Goal: Task Accomplishment & Management: Use online tool/utility

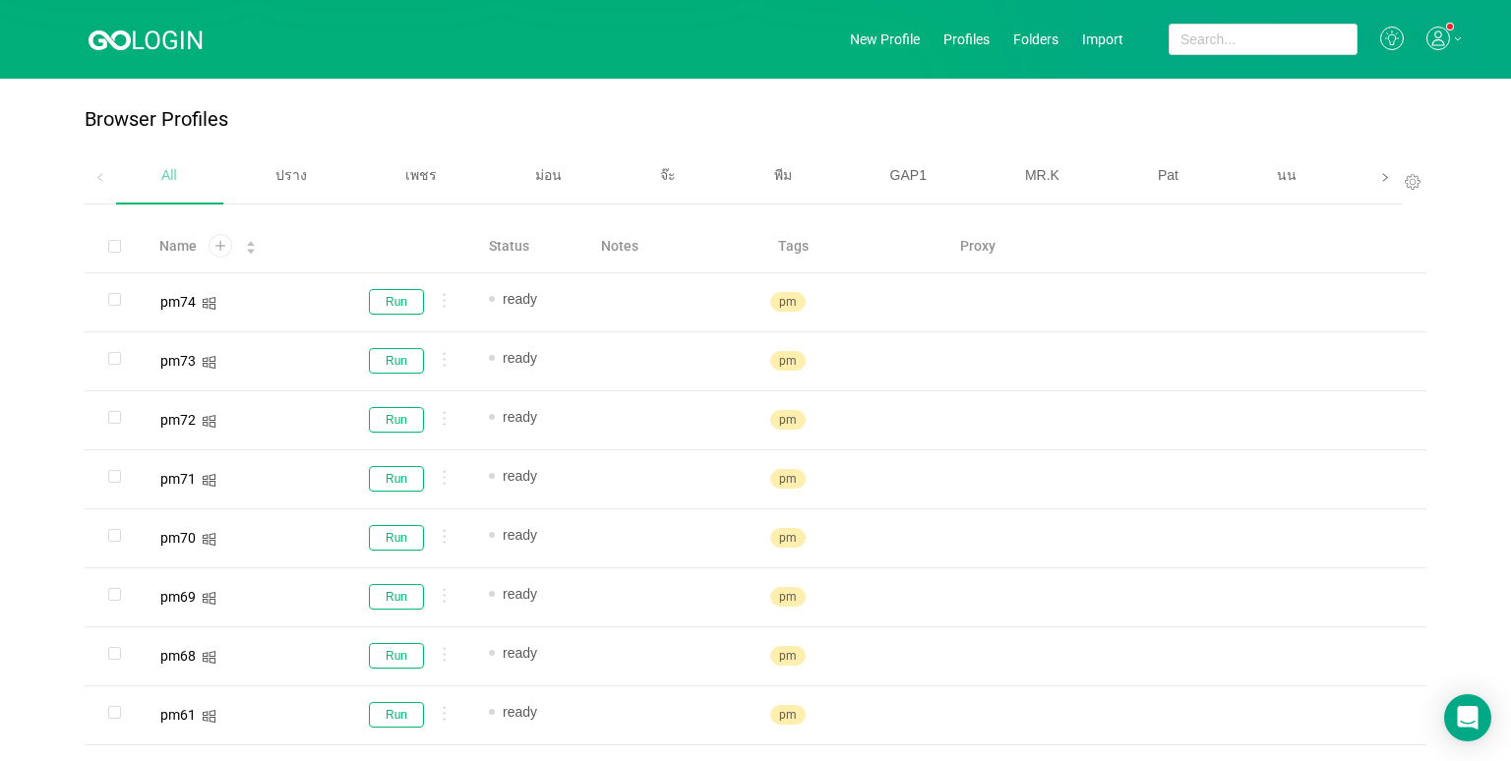
click at [1369, 175] on span at bounding box center [1384, 177] width 31 height 54
click at [1068, 178] on span "เบนซ์" at bounding box center [1069, 175] width 33 height 16
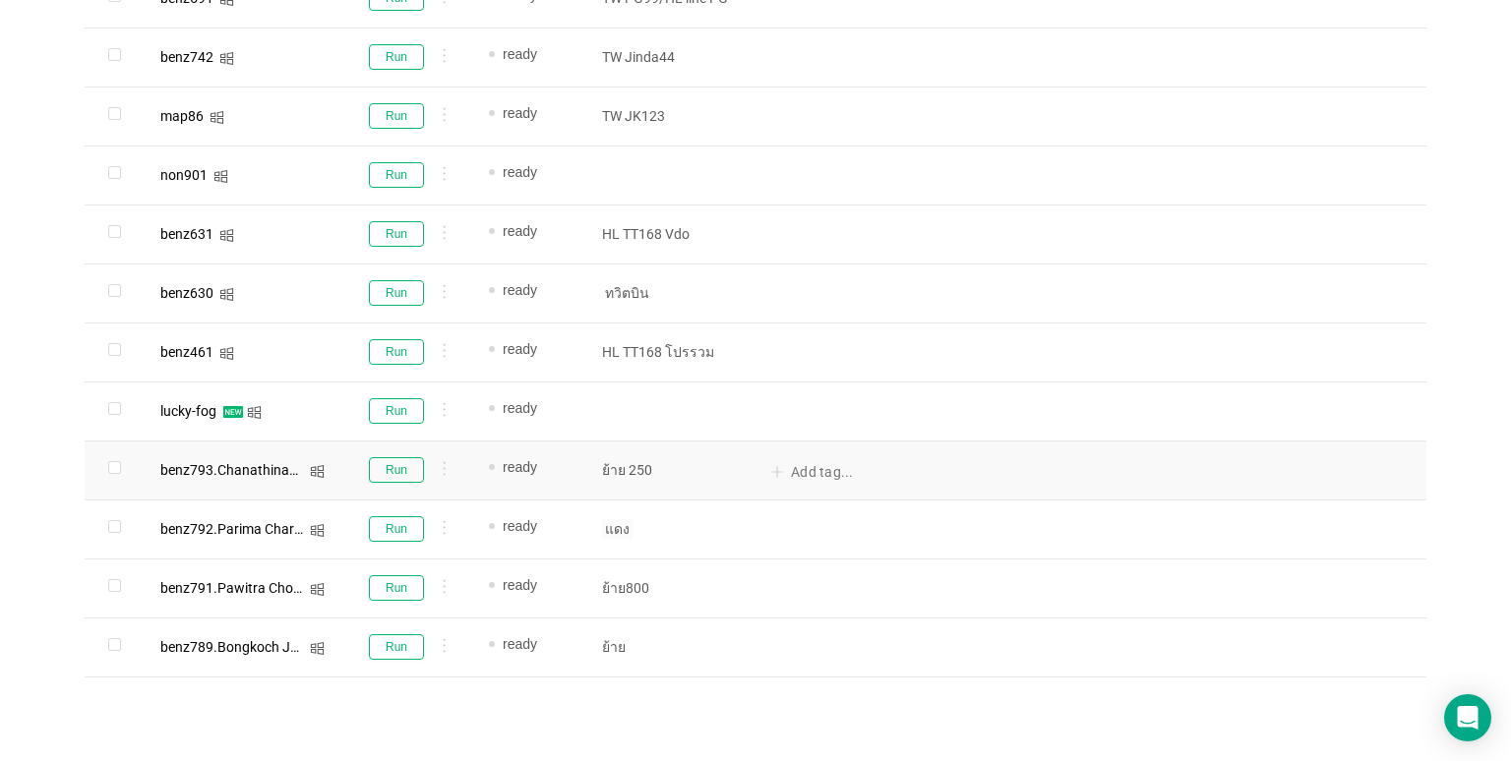
scroll to position [1199, 0]
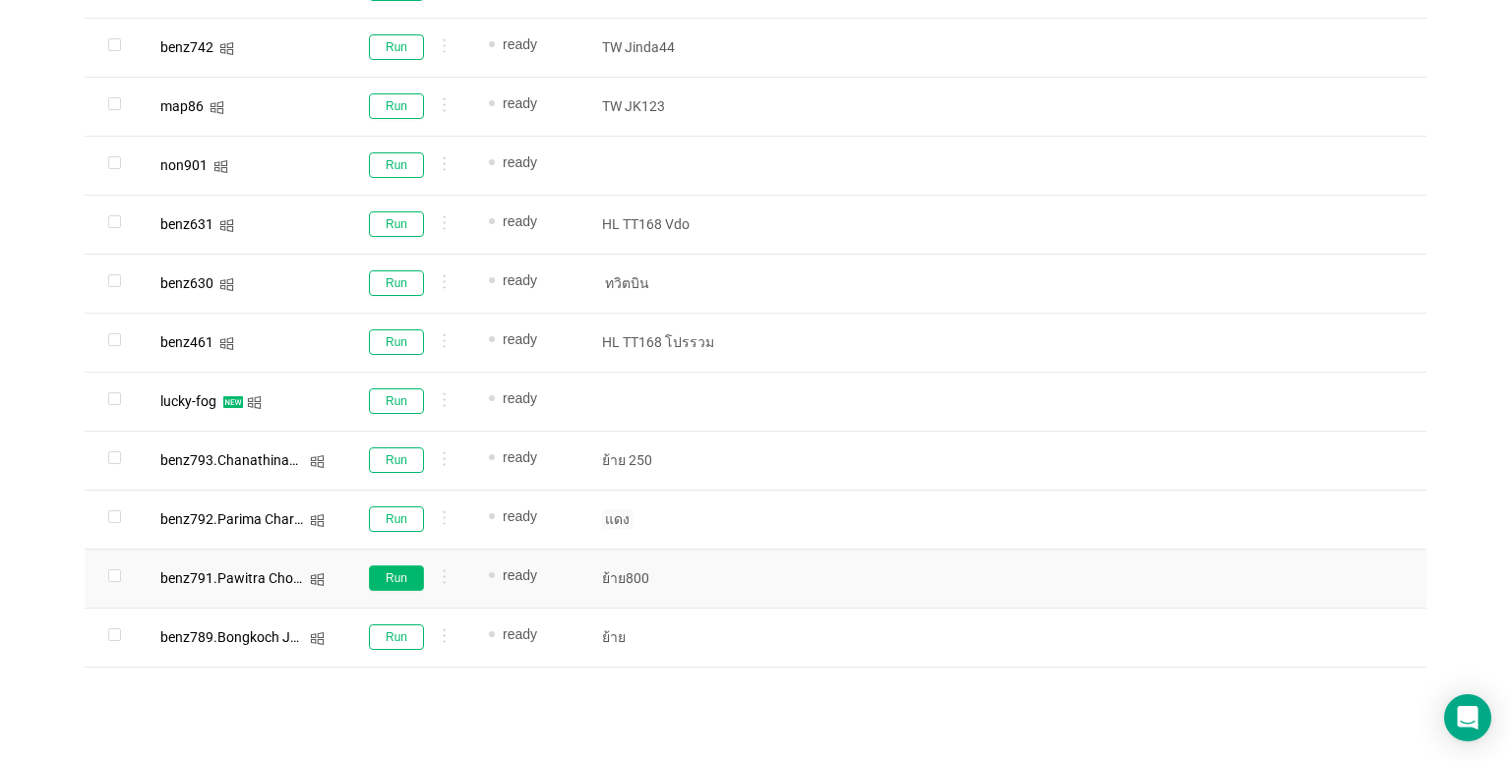
click at [387, 574] on button "Run" at bounding box center [396, 579] width 55 height 26
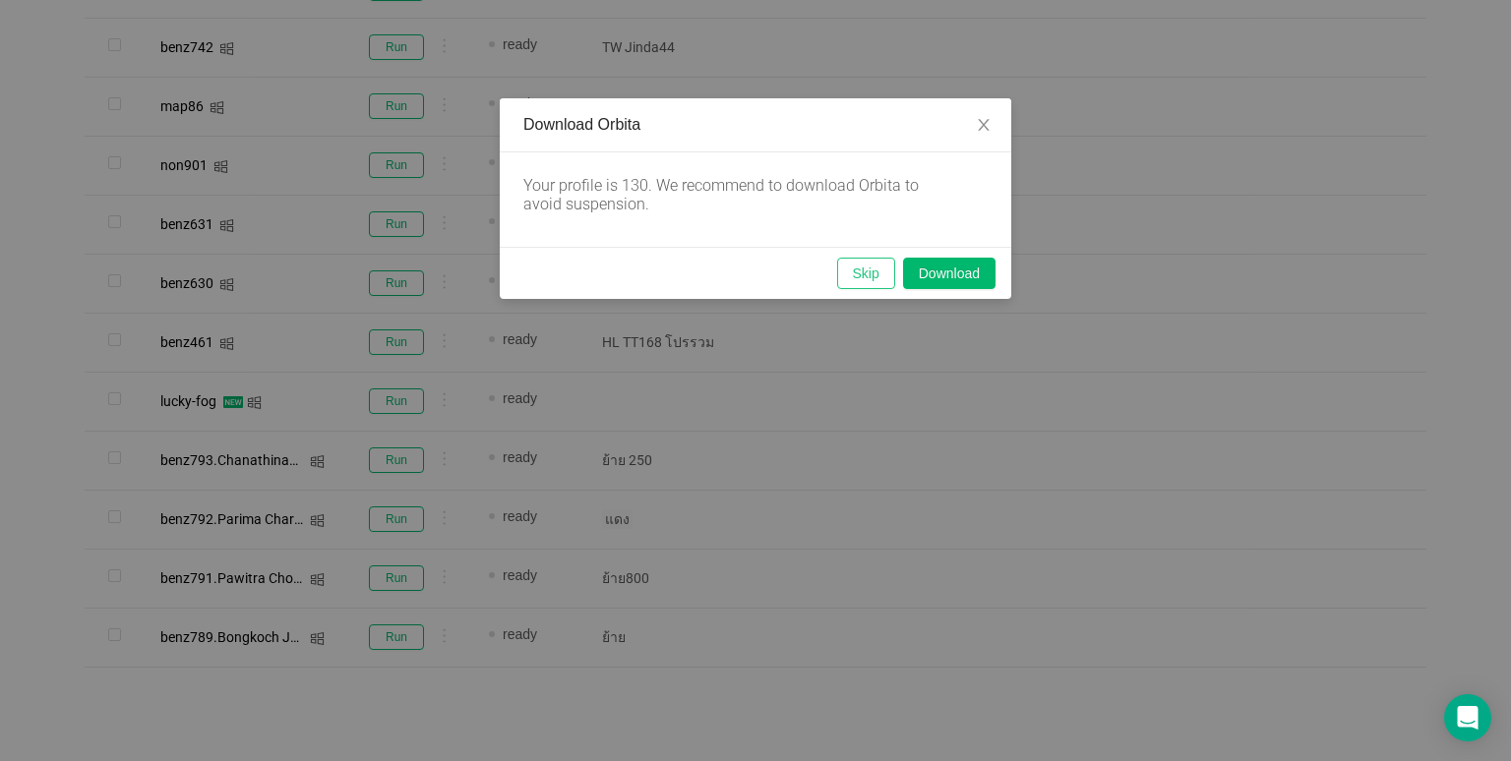
click at [850, 280] on button "Skip" at bounding box center [866, 273] width 58 height 31
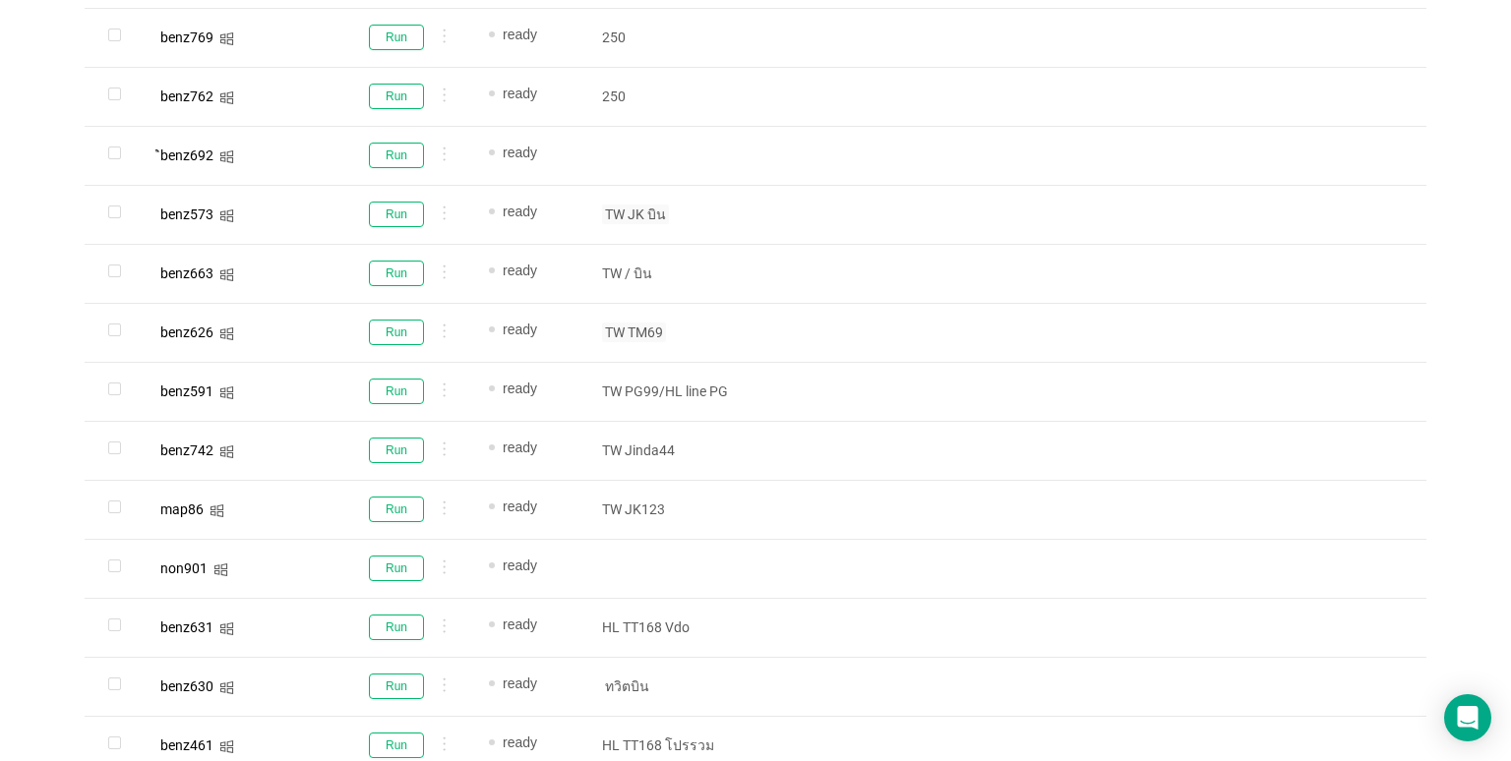
scroll to position [609, 0]
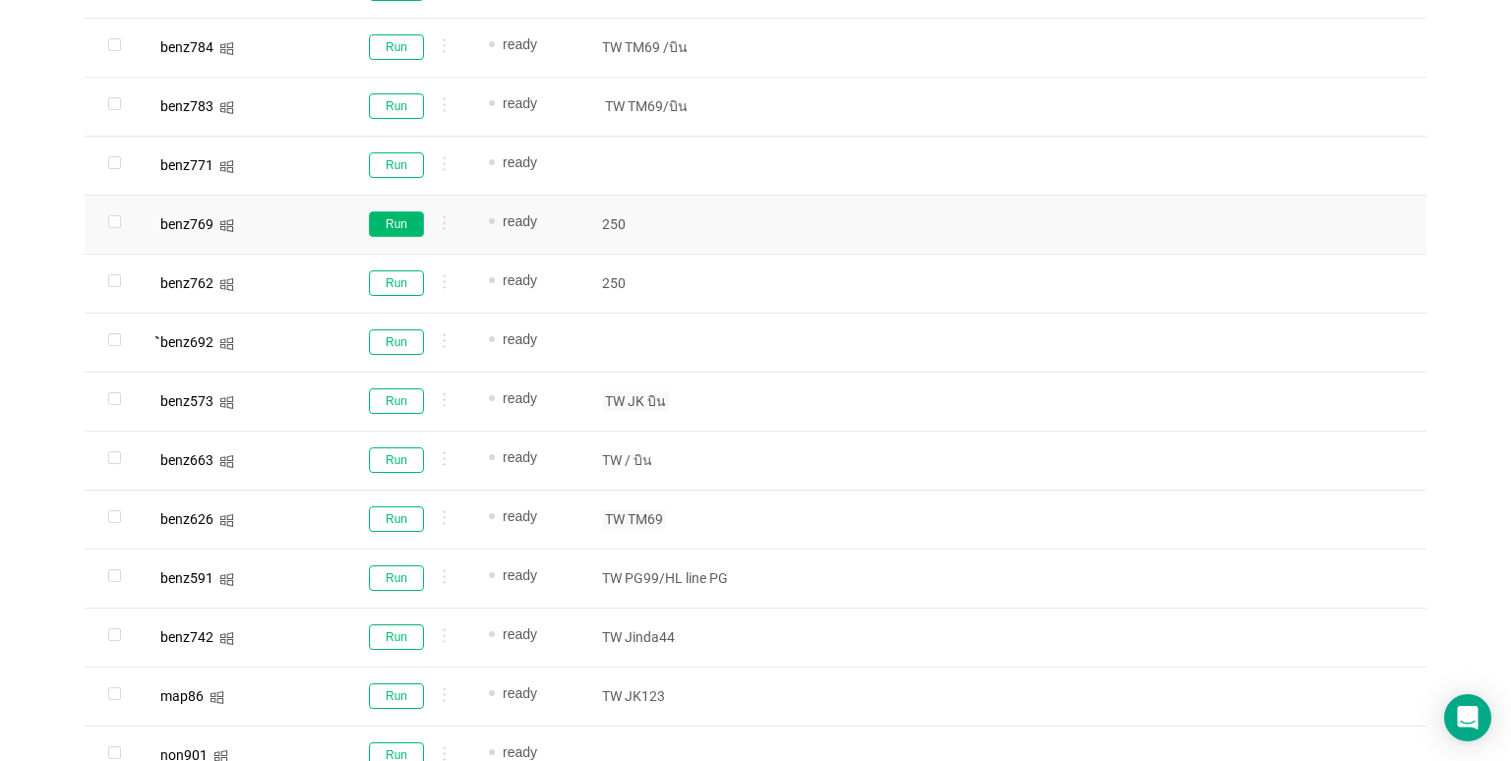
click at [399, 221] on button "Run" at bounding box center [396, 224] width 55 height 26
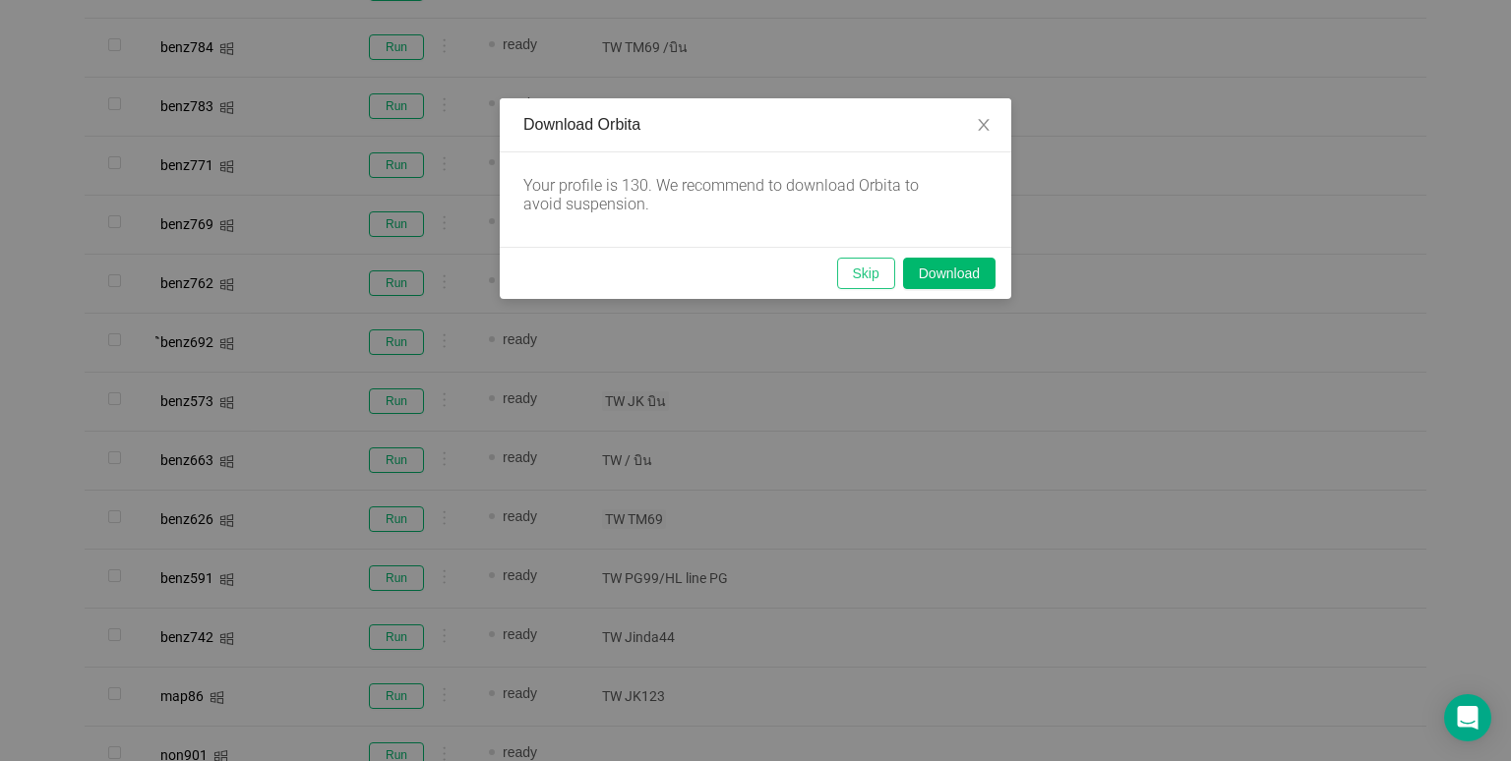
drag, startPoint x: 859, startPoint y: 278, endPoint x: 591, endPoint y: 404, distance: 295.6
click at [859, 278] on button "Skip" at bounding box center [866, 273] width 58 height 31
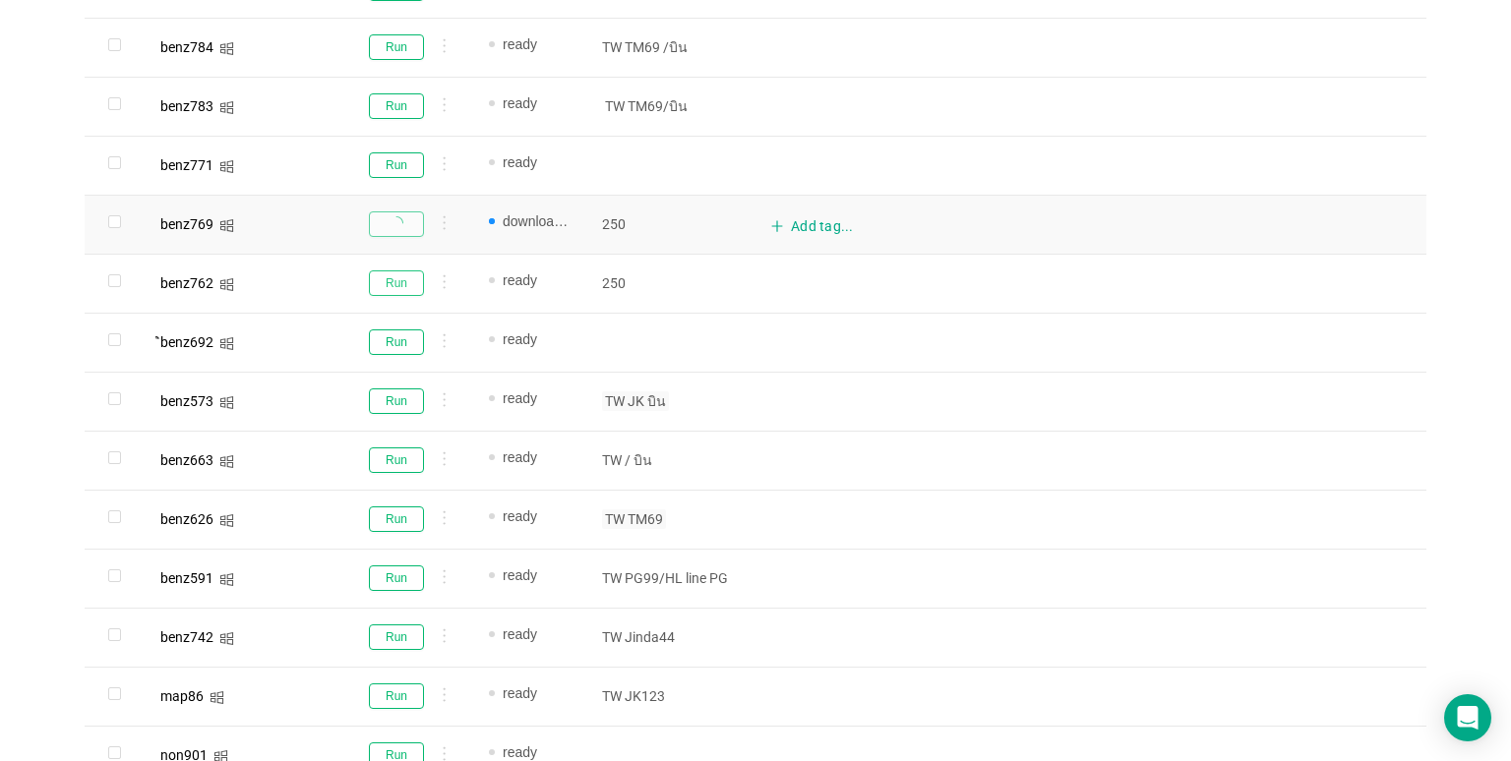
click at [406, 286] on button "Run" at bounding box center [396, 283] width 55 height 26
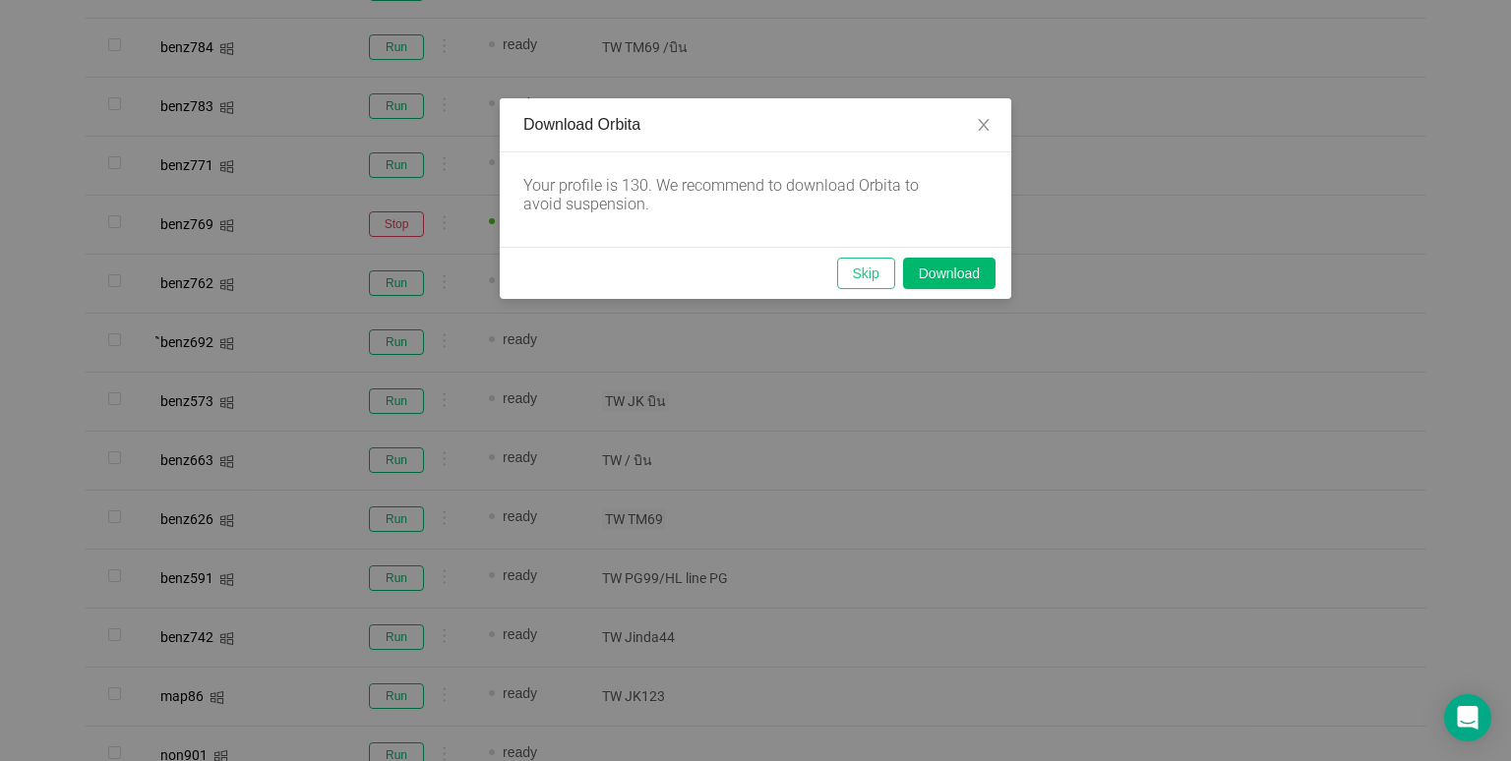
drag, startPoint x: 864, startPoint y: 272, endPoint x: 864, endPoint y: 736, distance: 463.2
click at [864, 272] on button "Skip" at bounding box center [866, 273] width 58 height 31
